Goal: Information Seeking & Learning: Learn about a topic

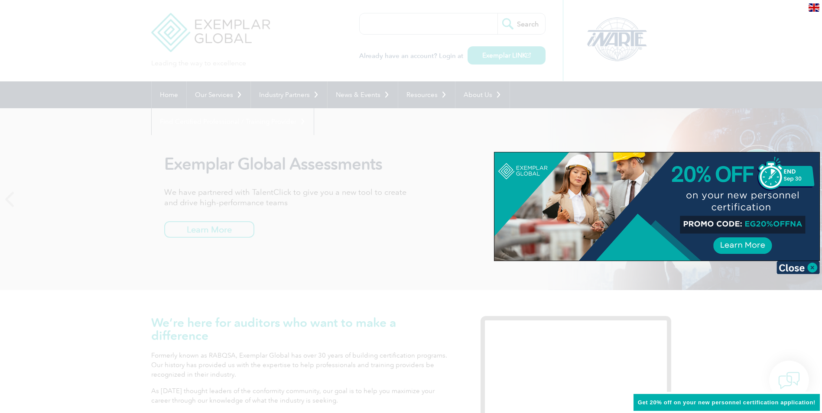
click at [45, 48] on div at bounding box center [411, 206] width 822 height 413
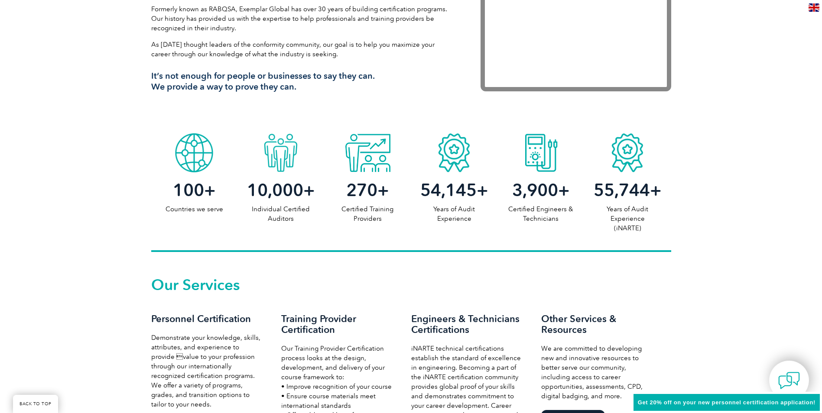
scroll to position [477, 0]
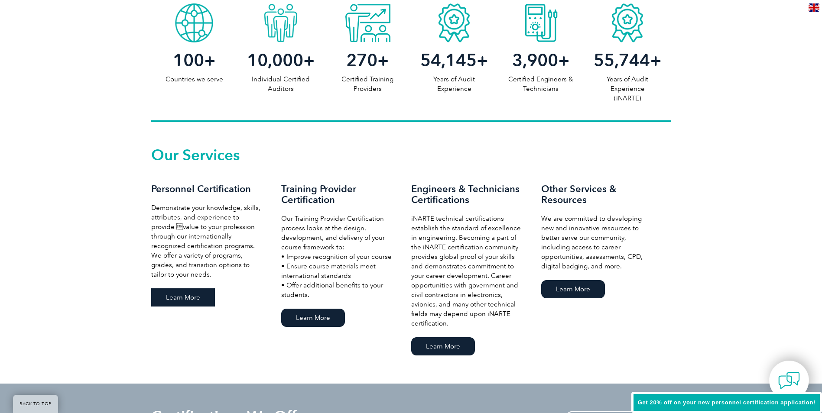
click at [181, 297] on link "Learn More" at bounding box center [183, 298] width 64 height 18
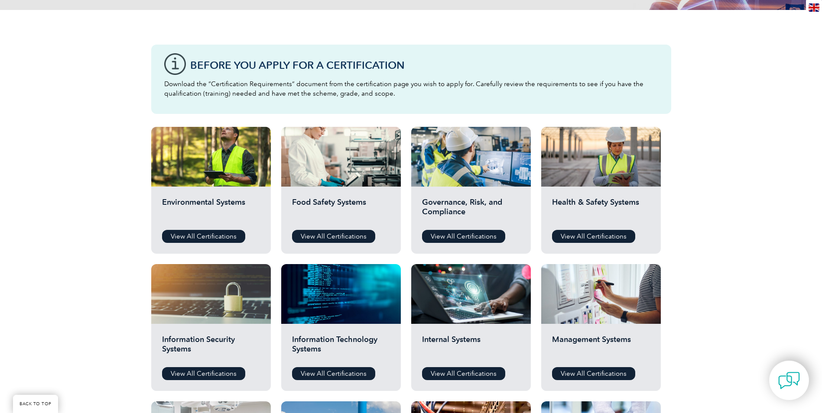
scroll to position [260, 0]
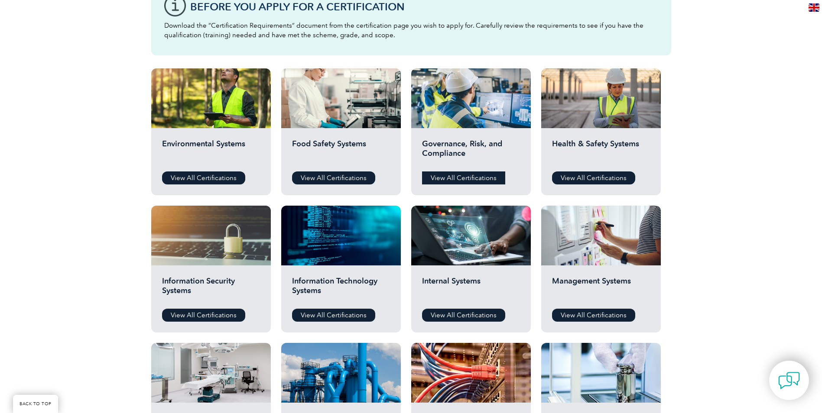
click at [456, 180] on link "View All Certifications" at bounding box center [463, 178] width 83 height 13
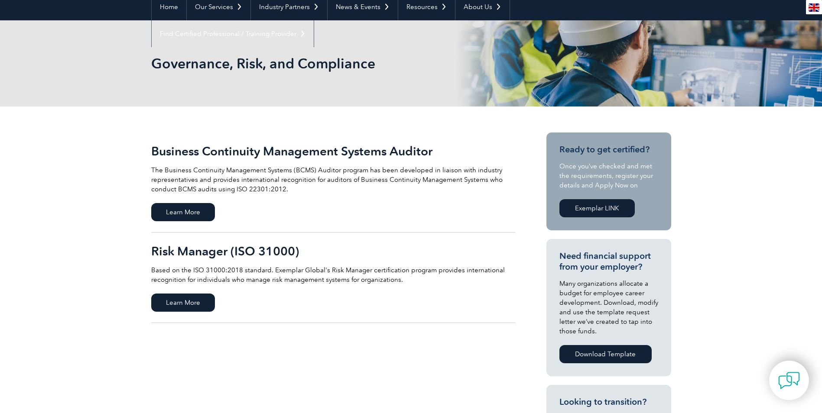
scroll to position [130, 0]
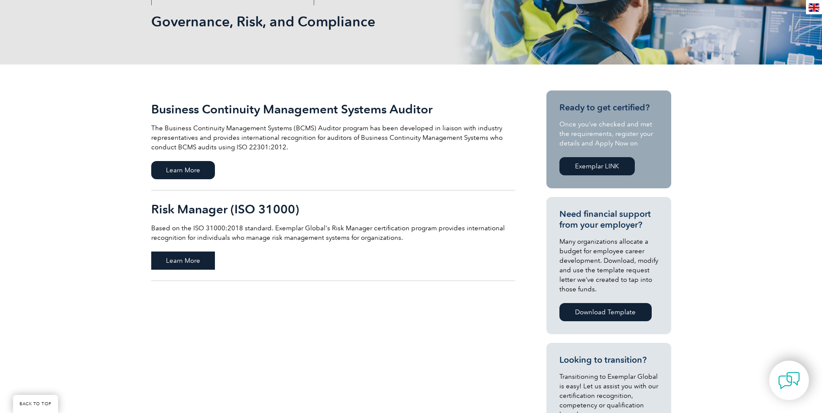
click at [184, 256] on span "Learn More" at bounding box center [183, 261] width 64 height 18
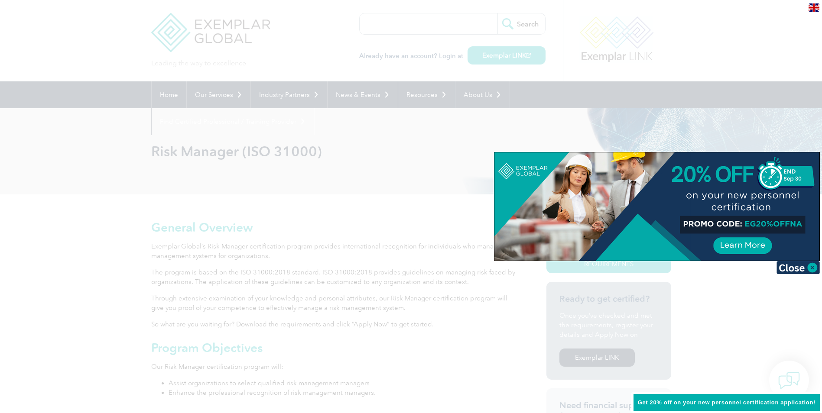
click at [46, 220] on div at bounding box center [411, 206] width 822 height 413
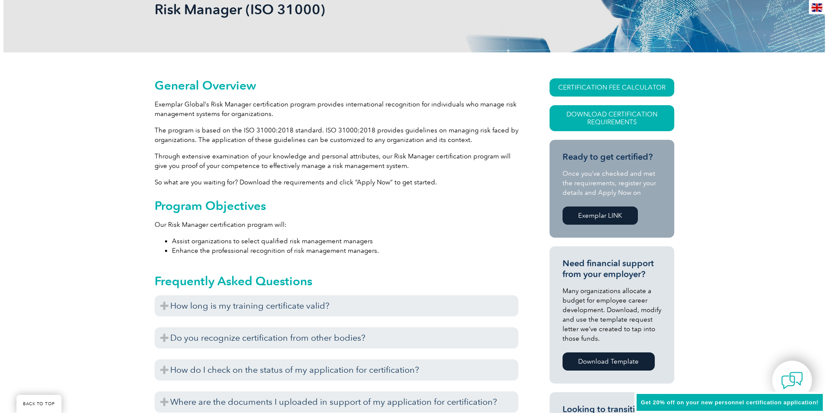
scroll to position [130, 0]
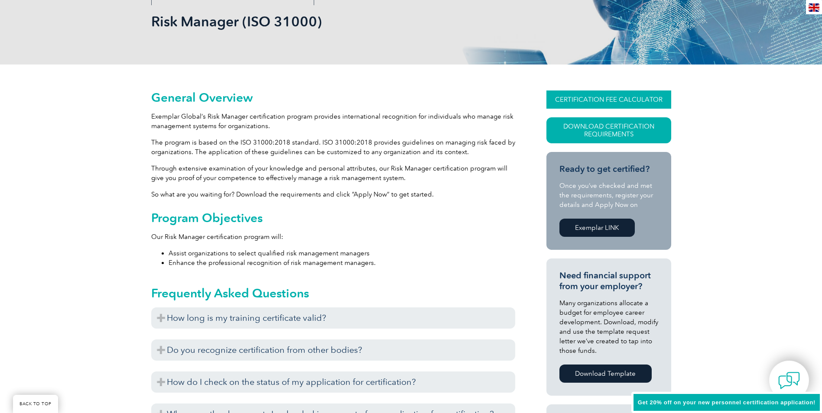
click at [590, 98] on link "CERTIFICATION FEE CALCULATOR" at bounding box center [608, 100] width 125 height 18
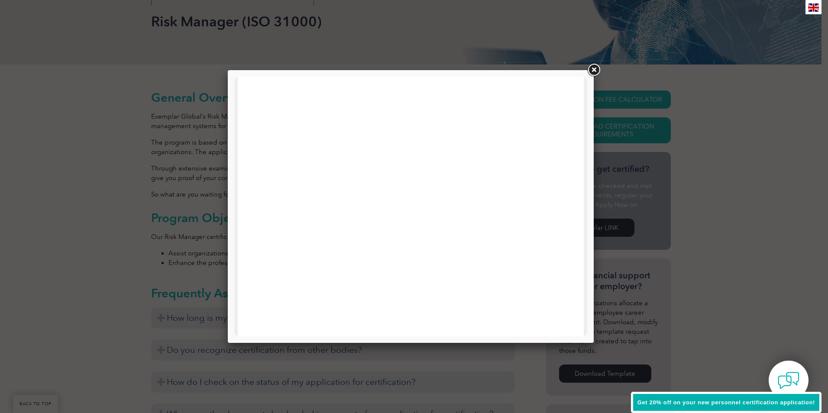
scroll to position [413, 0]
click at [595, 66] on link at bounding box center [594, 70] width 16 height 16
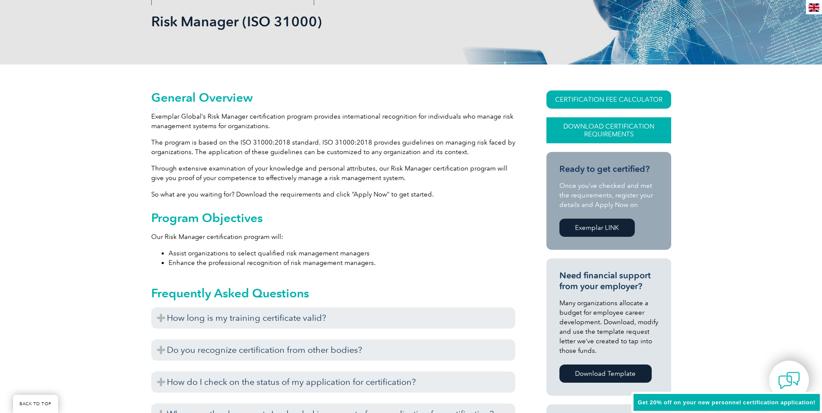
click at [609, 130] on link "Download Certification Requirements" at bounding box center [608, 130] width 125 height 26
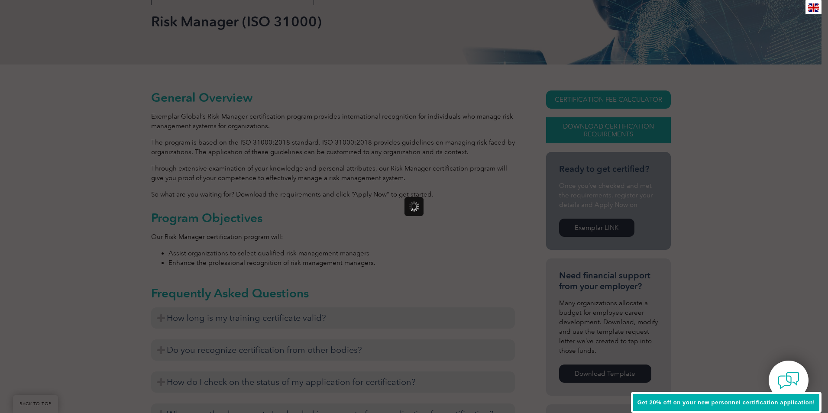
scroll to position [0, 0]
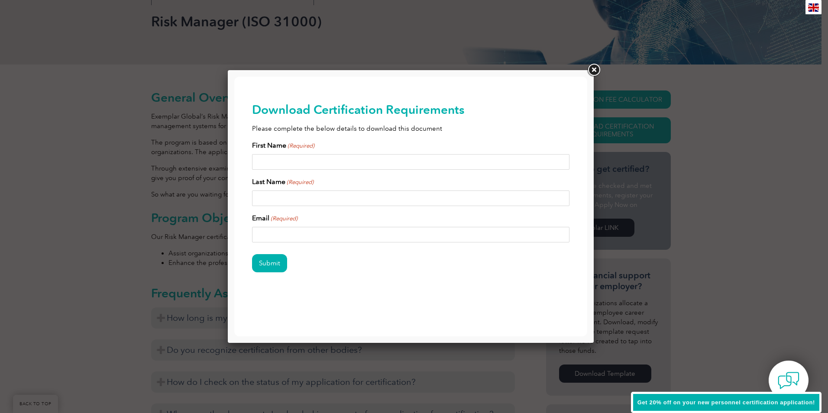
click at [270, 161] on input "First Name (Required)" at bounding box center [411, 162] width 318 height 16
type input "Lisa"
type input "van Campfort"
type input "lisavancampfort@gmail.com"
click at [267, 264] on input "Submit" at bounding box center [269, 263] width 35 height 18
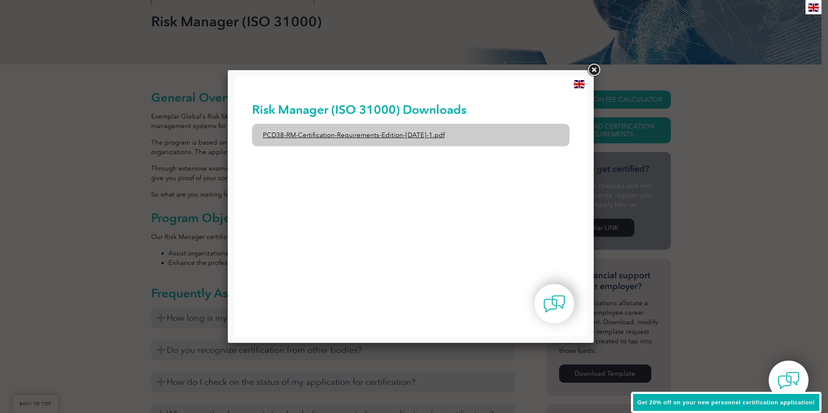
click at [318, 137] on link "PCD38-RM-Certification-Requirements-Edition-1-June-2020-1.pdf" at bounding box center [411, 135] width 318 height 23
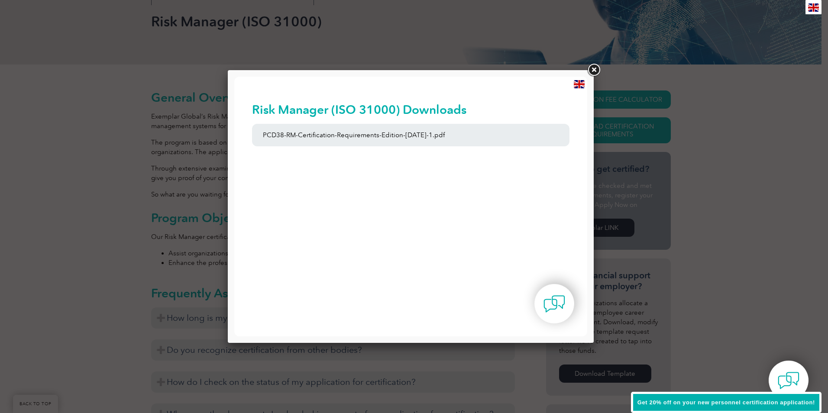
click at [591, 69] on link at bounding box center [594, 70] width 16 height 16
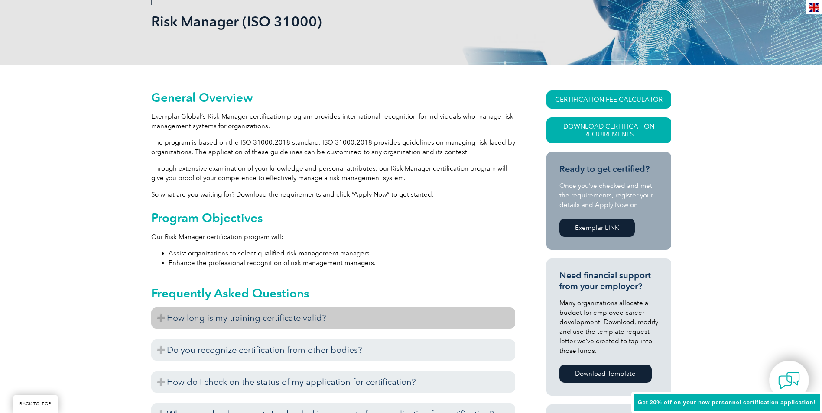
click at [175, 316] on h3 "How long is my training certificate valid?" at bounding box center [333, 318] width 364 height 21
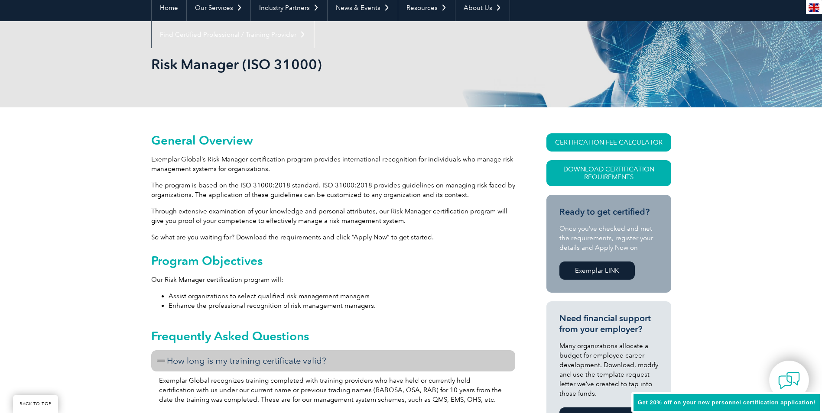
scroll to position [87, 0]
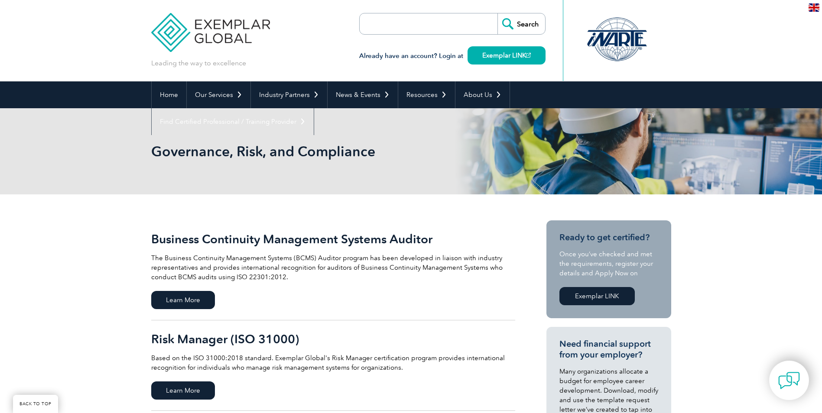
scroll to position [130, 0]
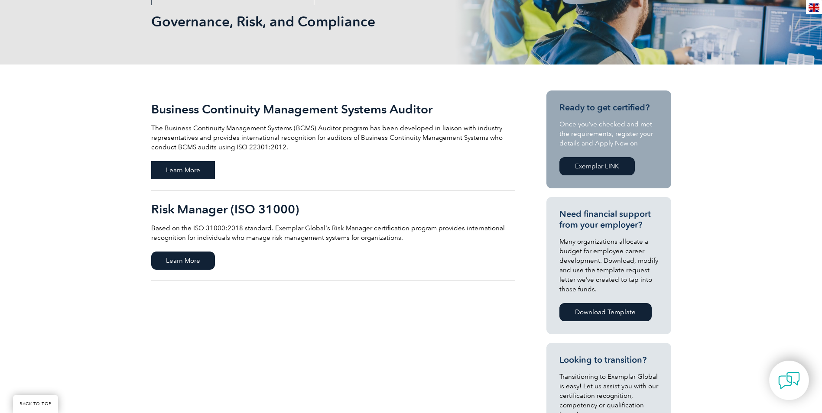
click at [172, 169] on span "Learn More" at bounding box center [183, 170] width 64 height 18
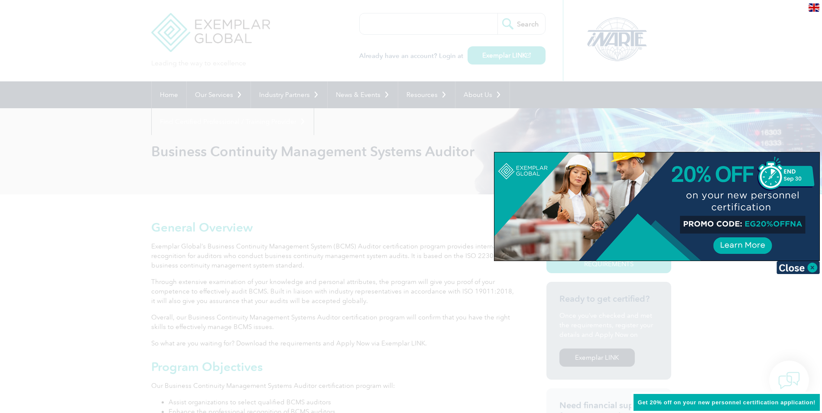
click at [88, 234] on div at bounding box center [411, 206] width 822 height 413
